Goal: Information Seeking & Learning: Find specific page/section

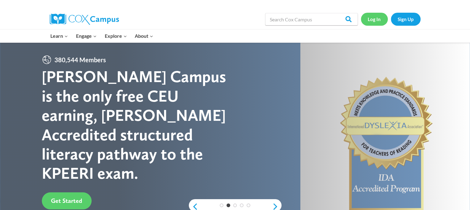
click at [372, 19] on link "Log In" at bounding box center [374, 19] width 27 height 13
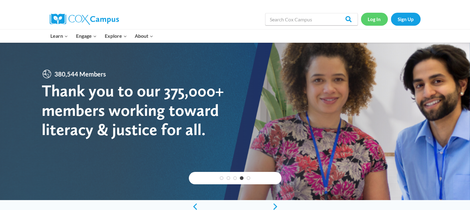
click at [370, 20] on link "Log In" at bounding box center [374, 19] width 27 height 13
click at [373, 19] on link "Log In" at bounding box center [374, 19] width 27 height 13
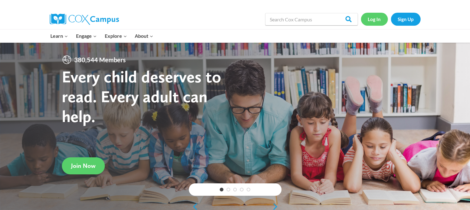
click at [378, 19] on link "Log In" at bounding box center [374, 19] width 27 height 13
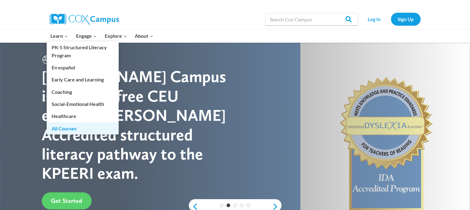
click at [67, 127] on link "All Courses" at bounding box center [83, 128] width 72 height 12
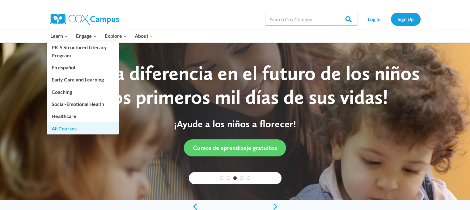
click at [67, 127] on link "All Courses" at bounding box center [83, 128] width 72 height 12
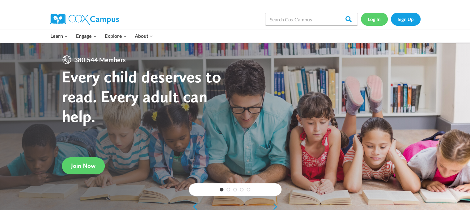
click at [377, 19] on link "Log In" at bounding box center [374, 19] width 27 height 13
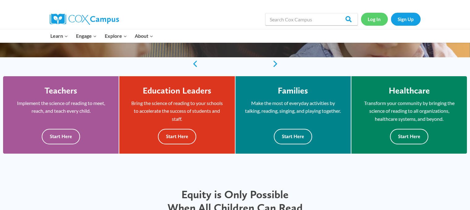
scroll to position [139, 0]
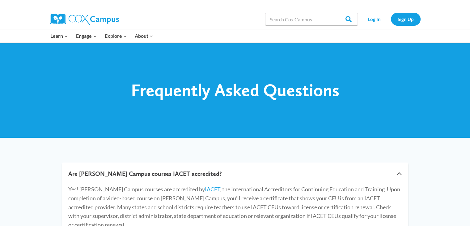
drag, startPoint x: 373, startPoint y: 131, endPoint x: 440, endPoint y: 110, distance: 70.1
click at [440, 110] on div at bounding box center [235, 89] width 470 height 95
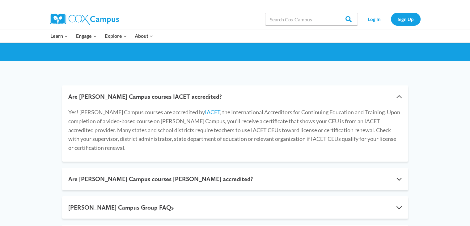
scroll to position [71, 0]
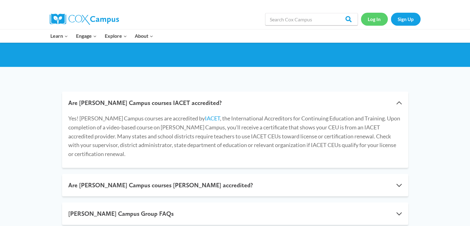
click at [376, 16] on link "Log In" at bounding box center [374, 19] width 27 height 13
click at [405, 16] on link "Sign Up" at bounding box center [406, 19] width 30 height 13
click at [403, 17] on link "Sign Up" at bounding box center [406, 19] width 30 height 13
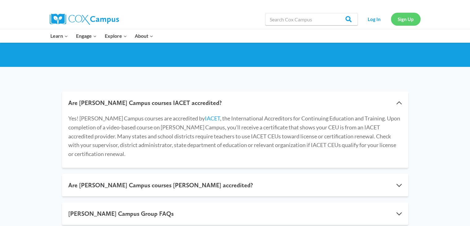
click at [403, 17] on link "Sign Up" at bounding box center [406, 19] width 30 height 13
click at [370, 20] on link "Log In" at bounding box center [374, 19] width 27 height 13
click at [333, 18] on input "Search in [URL][DOMAIN_NAME]" at bounding box center [311, 19] width 93 height 12
click at [348, 20] on input "Search" at bounding box center [346, 19] width 24 height 12
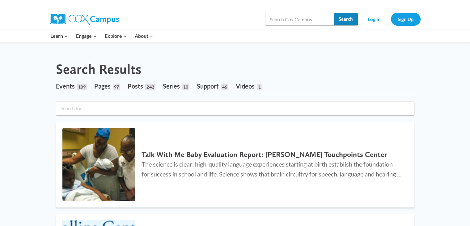
click at [348, 19] on input "Search" at bounding box center [346, 19] width 24 height 12
click at [375, 21] on link "Log In" at bounding box center [374, 19] width 27 height 13
